Goal: Task Accomplishment & Management: Manage account settings

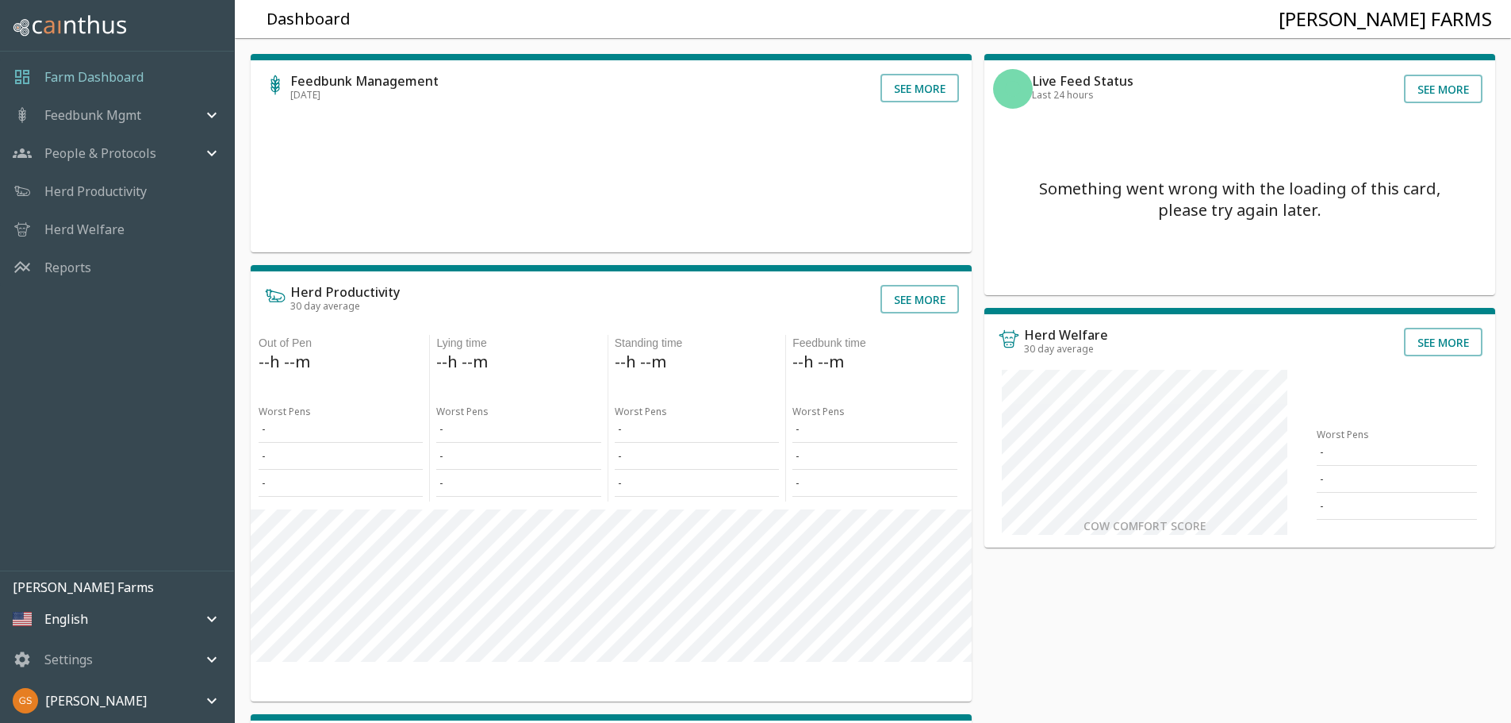
click at [216, 693] on icon "mailbox folders" at bounding box center [211, 700] width 19 height 19
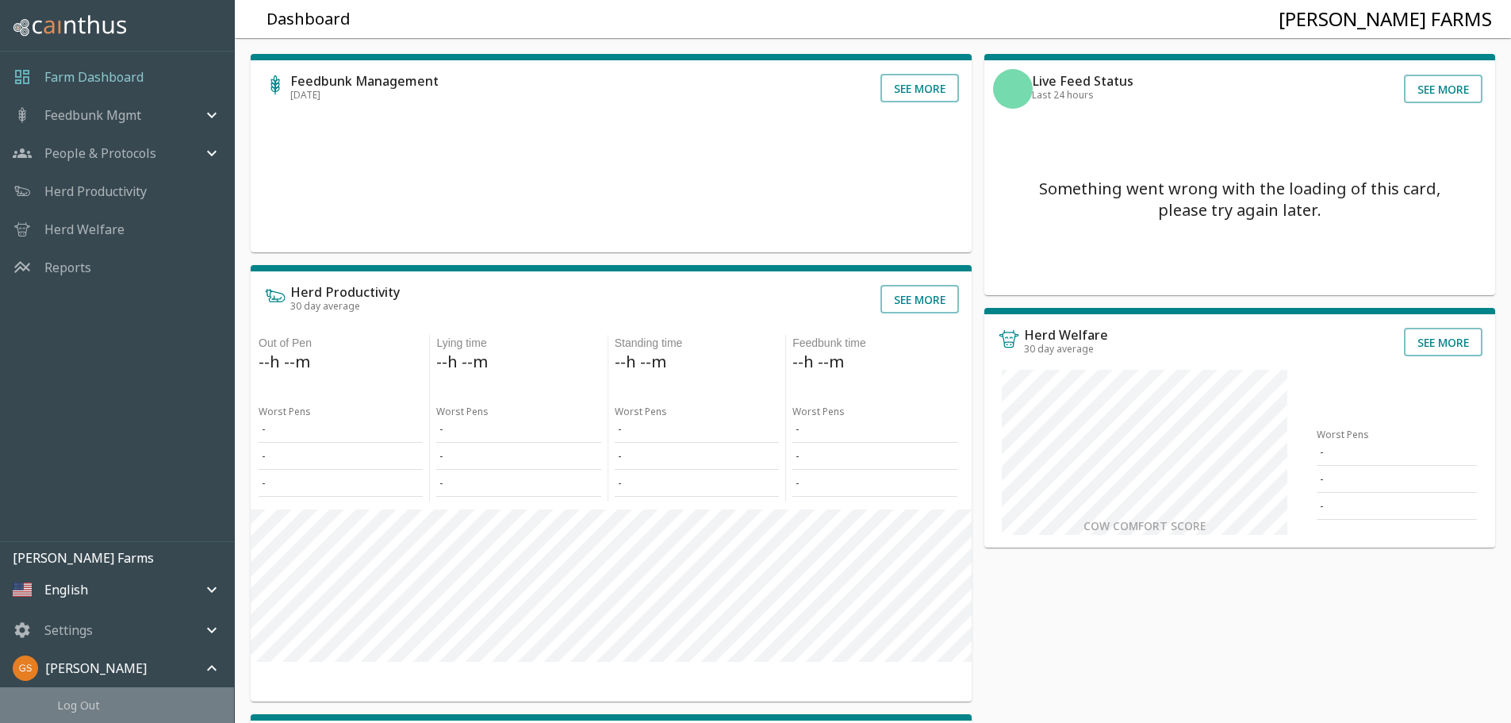
click at [99, 701] on span "Log Out" at bounding box center [139, 704] width 164 height 17
